Goal: Task Accomplishment & Management: Complete application form

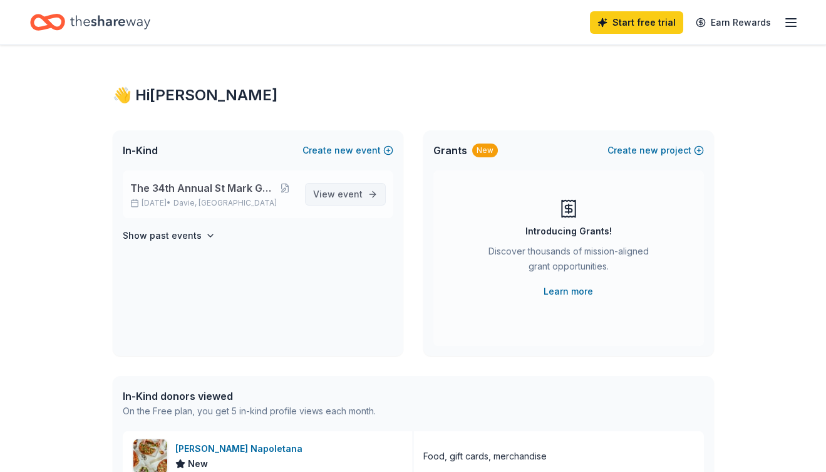
click at [357, 194] on span "event" at bounding box center [350, 194] width 25 height 11
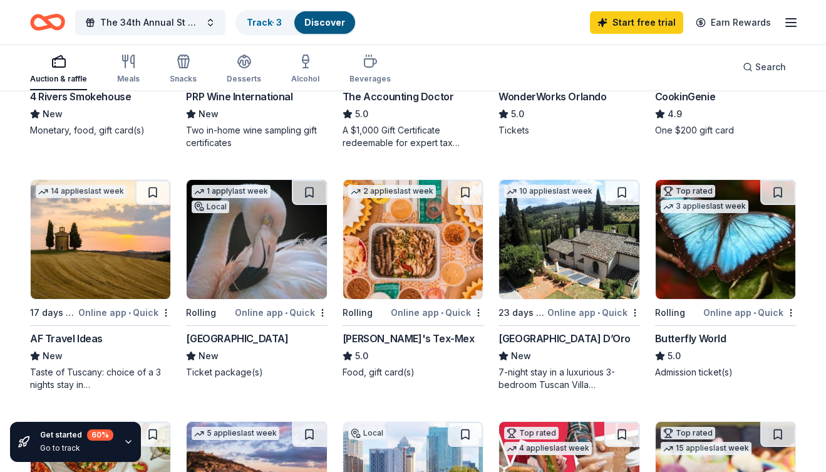
scroll to position [294, 0]
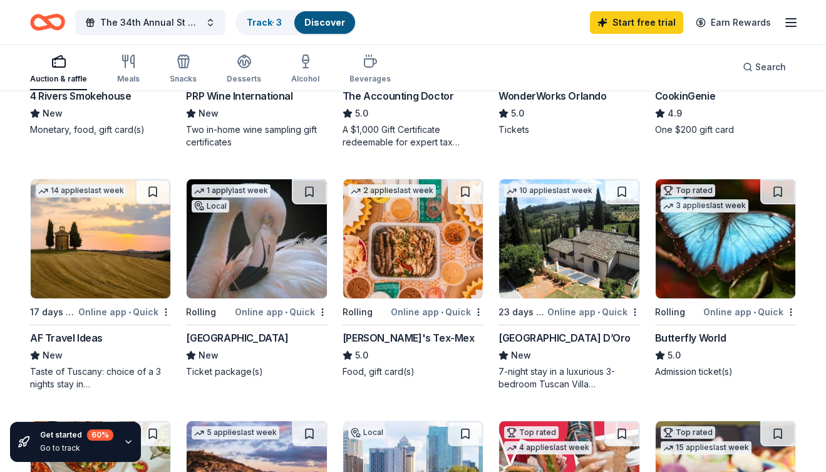
click at [395, 334] on div "[PERSON_NAME]'s Tex-Mex" at bounding box center [409, 337] width 132 height 15
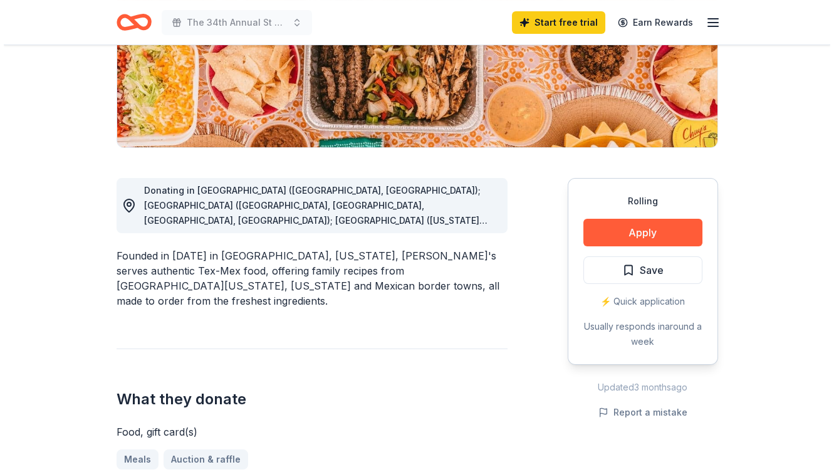
scroll to position [233, 0]
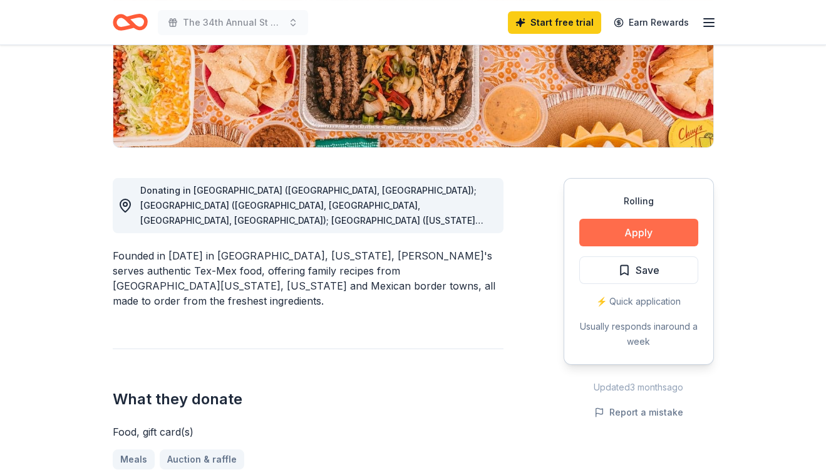
click at [635, 234] on button "Apply" at bounding box center [639, 233] width 119 height 28
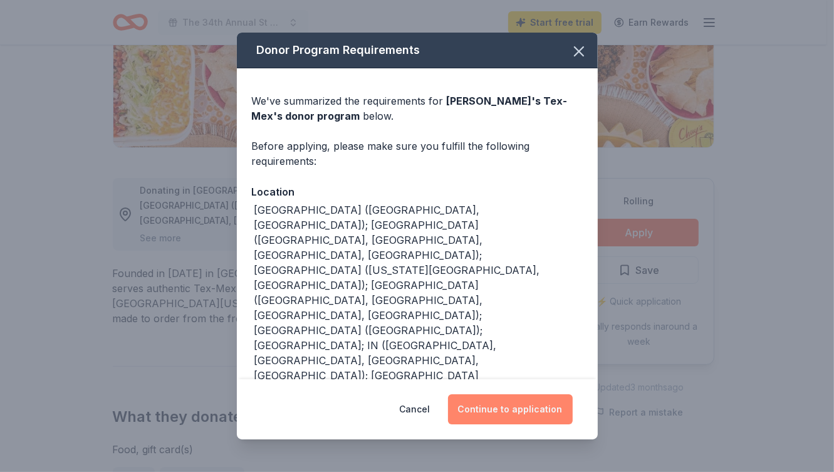
click at [524, 410] on button "Continue to application" at bounding box center [510, 409] width 125 height 30
